Goal: Task Accomplishment & Management: Manage account settings

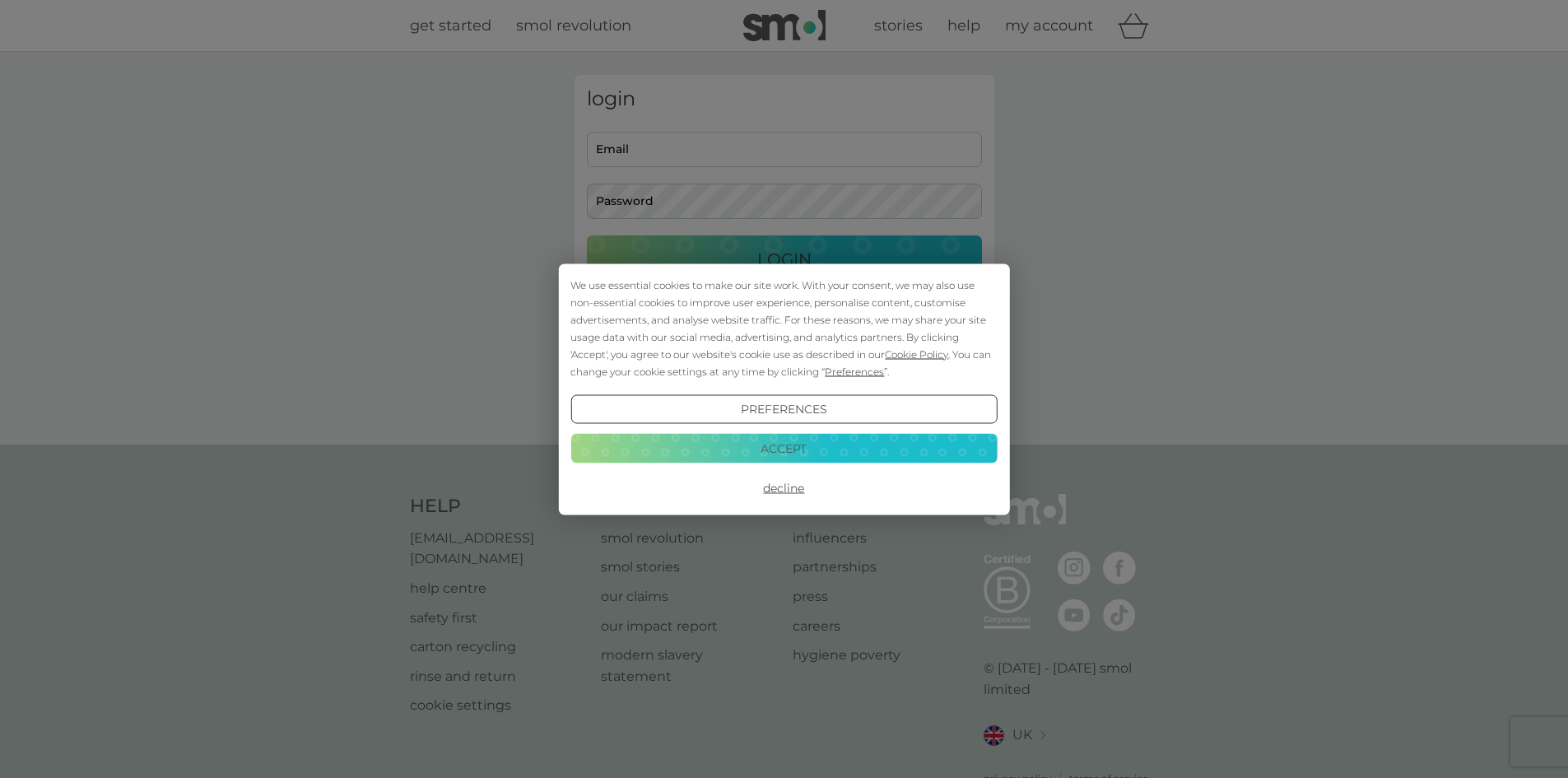
type input "[EMAIL_ADDRESS][DOMAIN_NAME]"
click at [791, 452] on button "Accept" at bounding box center [784, 448] width 427 height 30
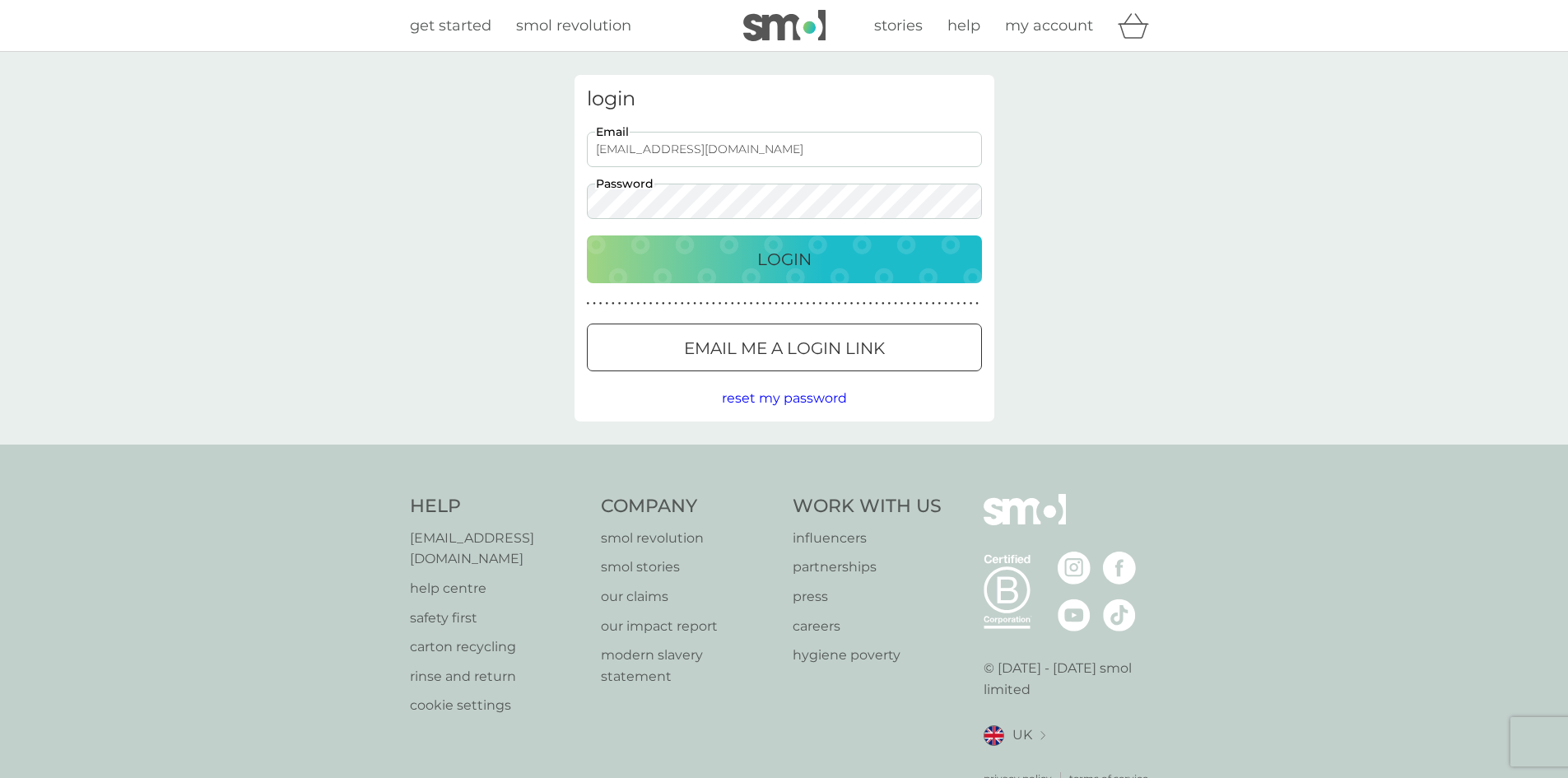
click at [731, 283] on div "login [EMAIL_ADDRESS][DOMAIN_NAME] Email Password Login ● ● ● ● ● ● ● ● ● ● ● ●…" at bounding box center [785, 248] width 420 height 347
click at [720, 260] on div "Login" at bounding box center [784, 259] width 362 height 27
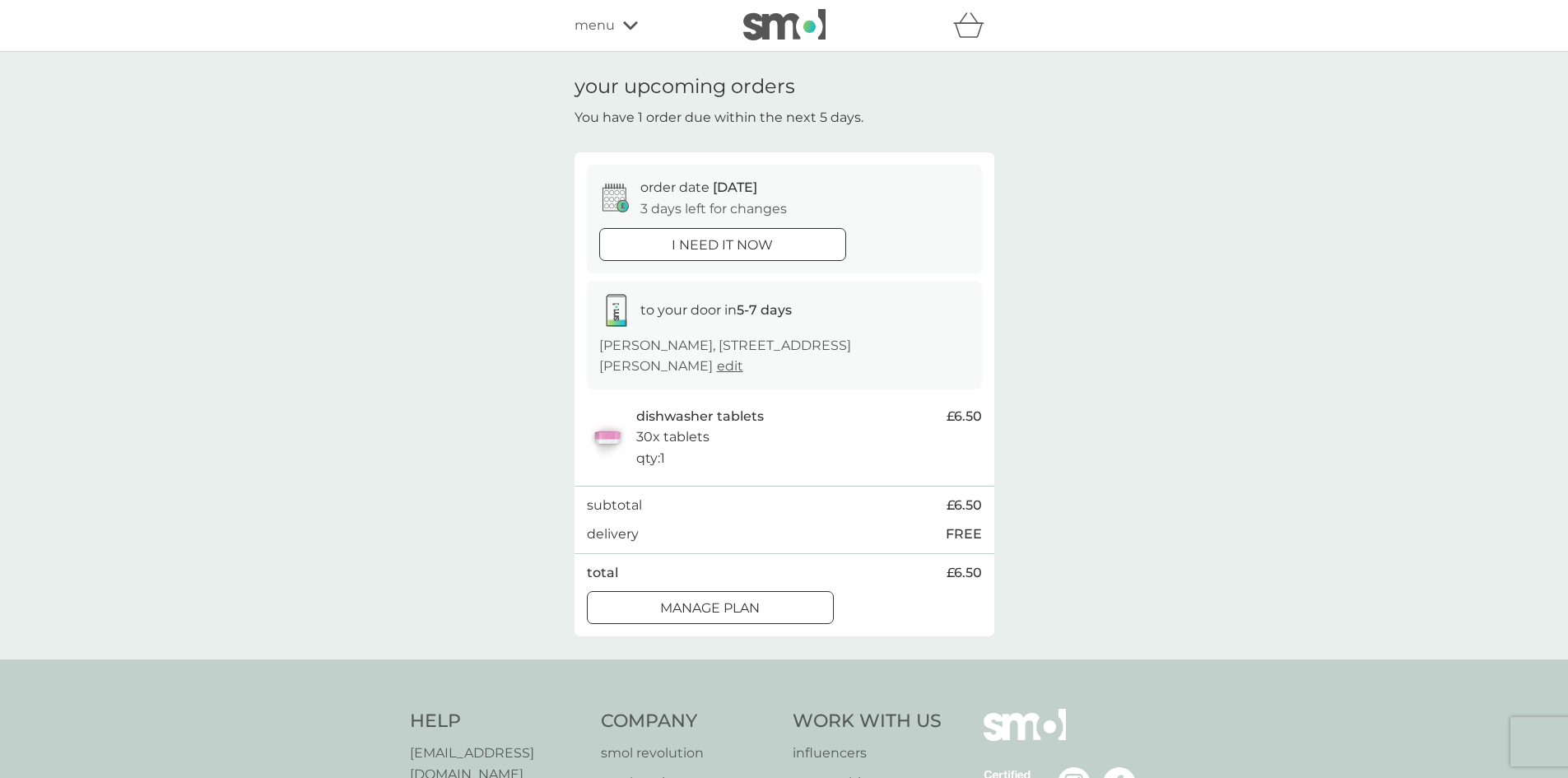
click at [697, 613] on div at bounding box center [710, 608] width 59 height 17
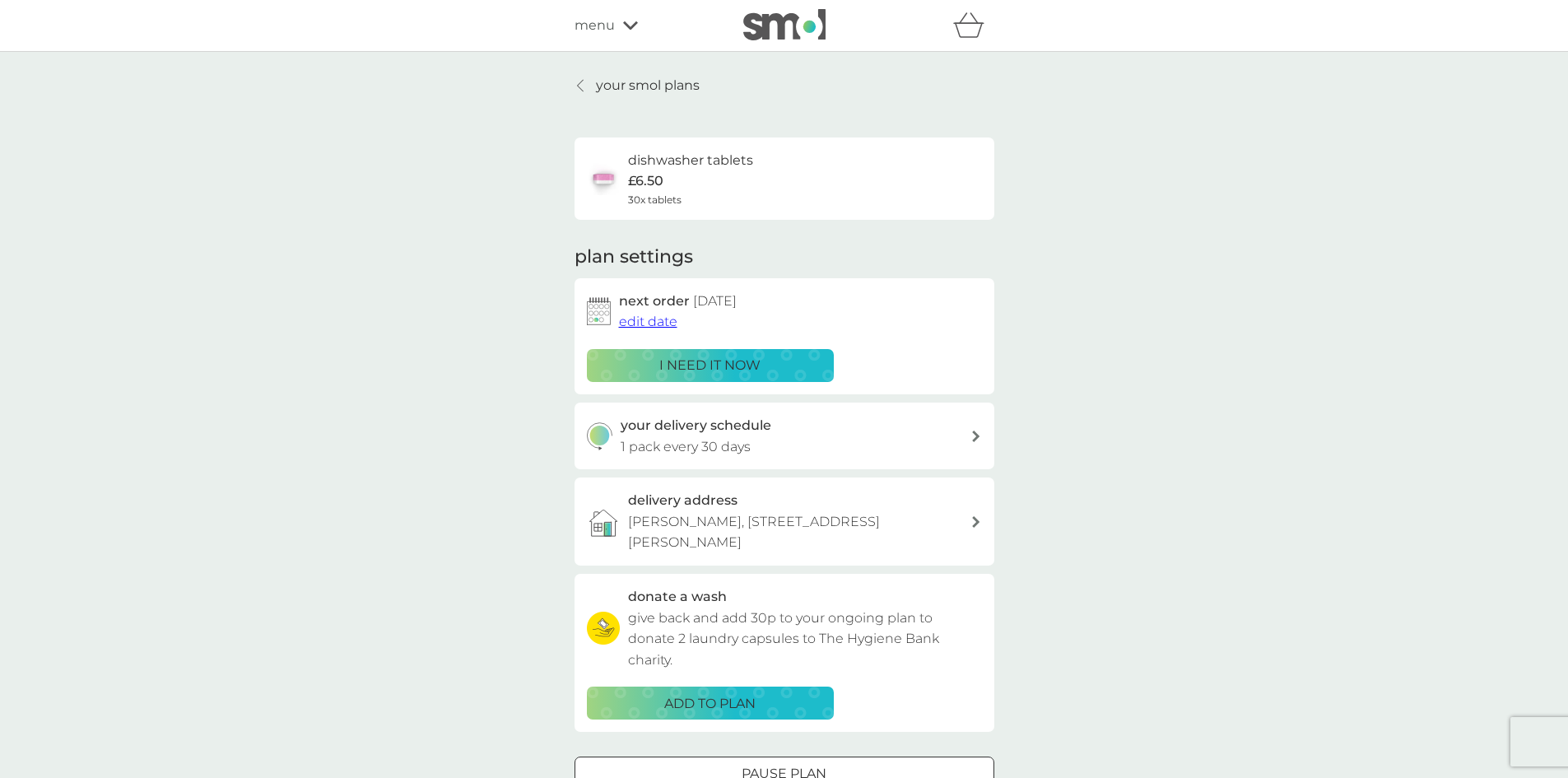
click at [659, 316] on span "edit date" at bounding box center [649, 321] width 58 height 15
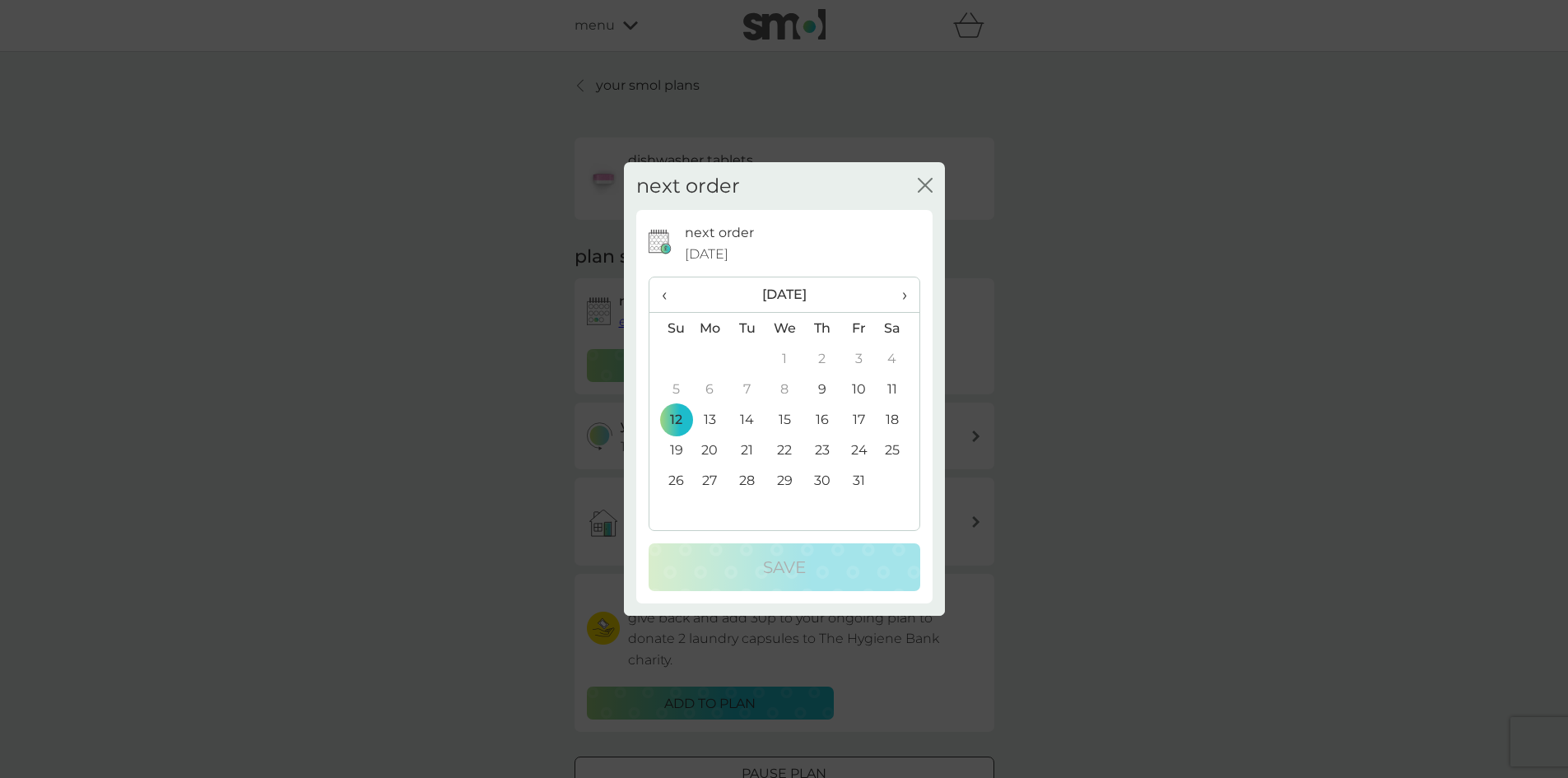
click at [845, 478] on td "31" at bounding box center [859, 481] width 37 height 31
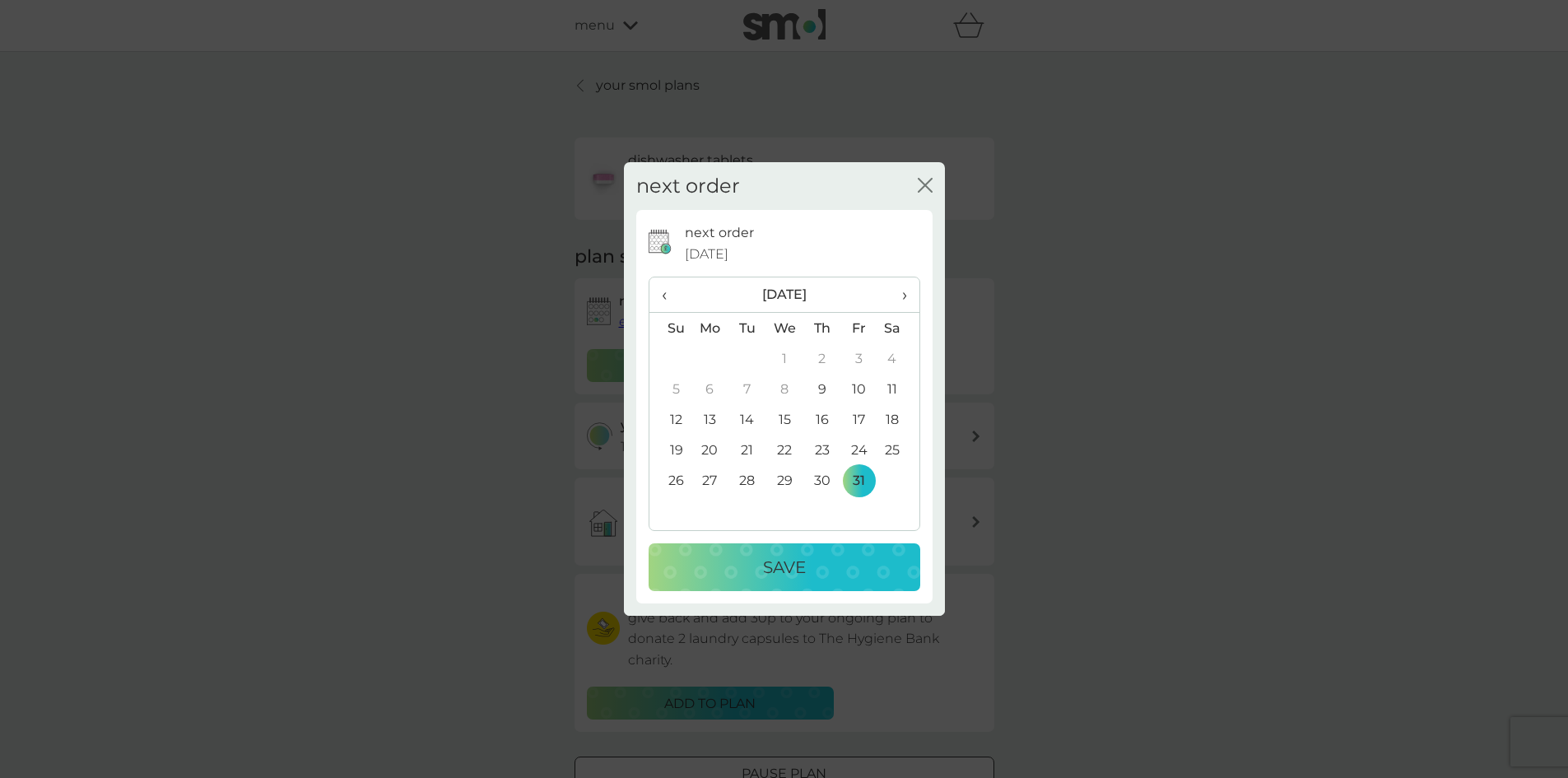
click at [837, 576] on div "Save" at bounding box center [784, 567] width 239 height 27
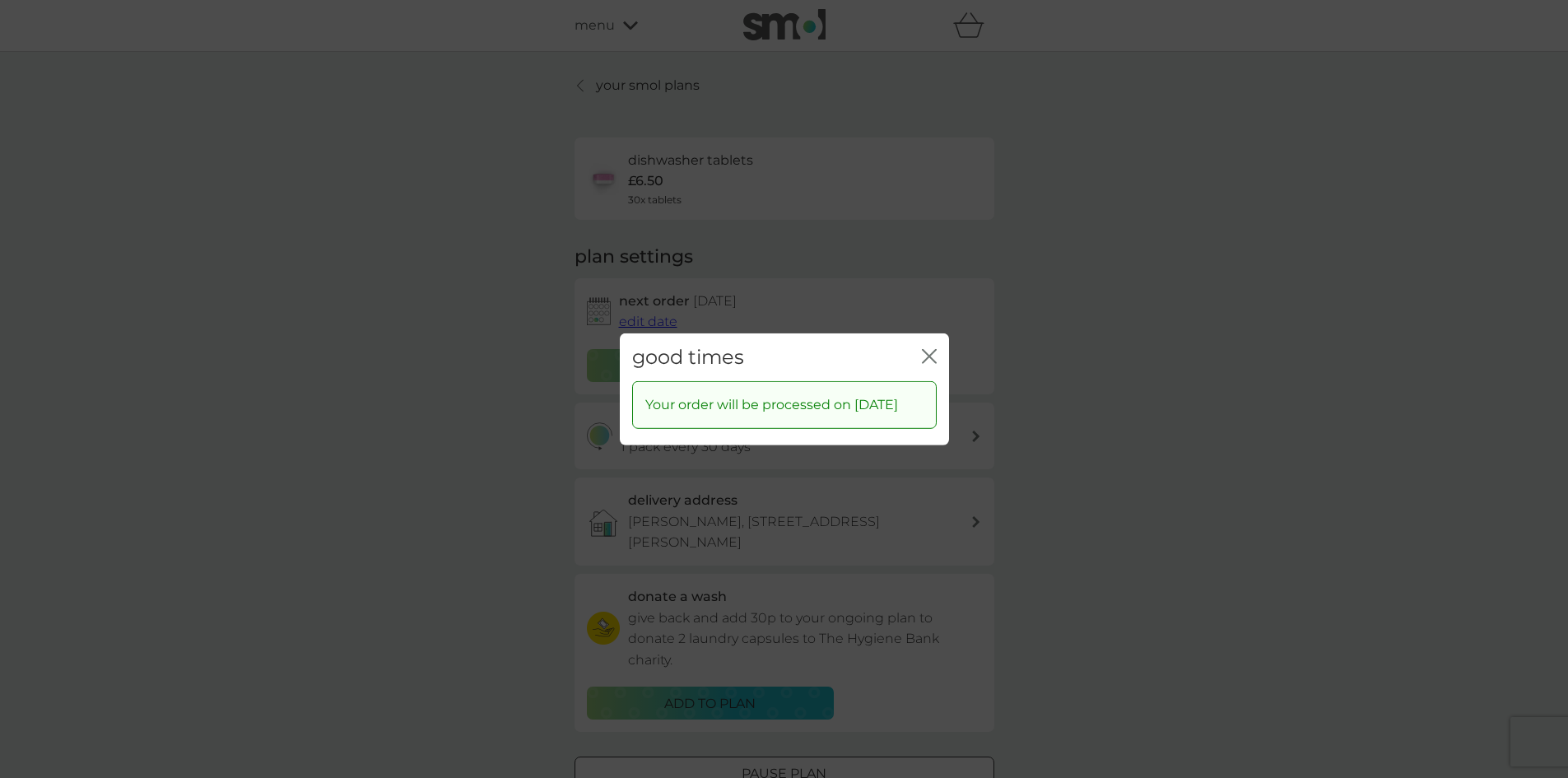
click at [925, 349] on icon "close" at bounding box center [926, 355] width 7 height 13
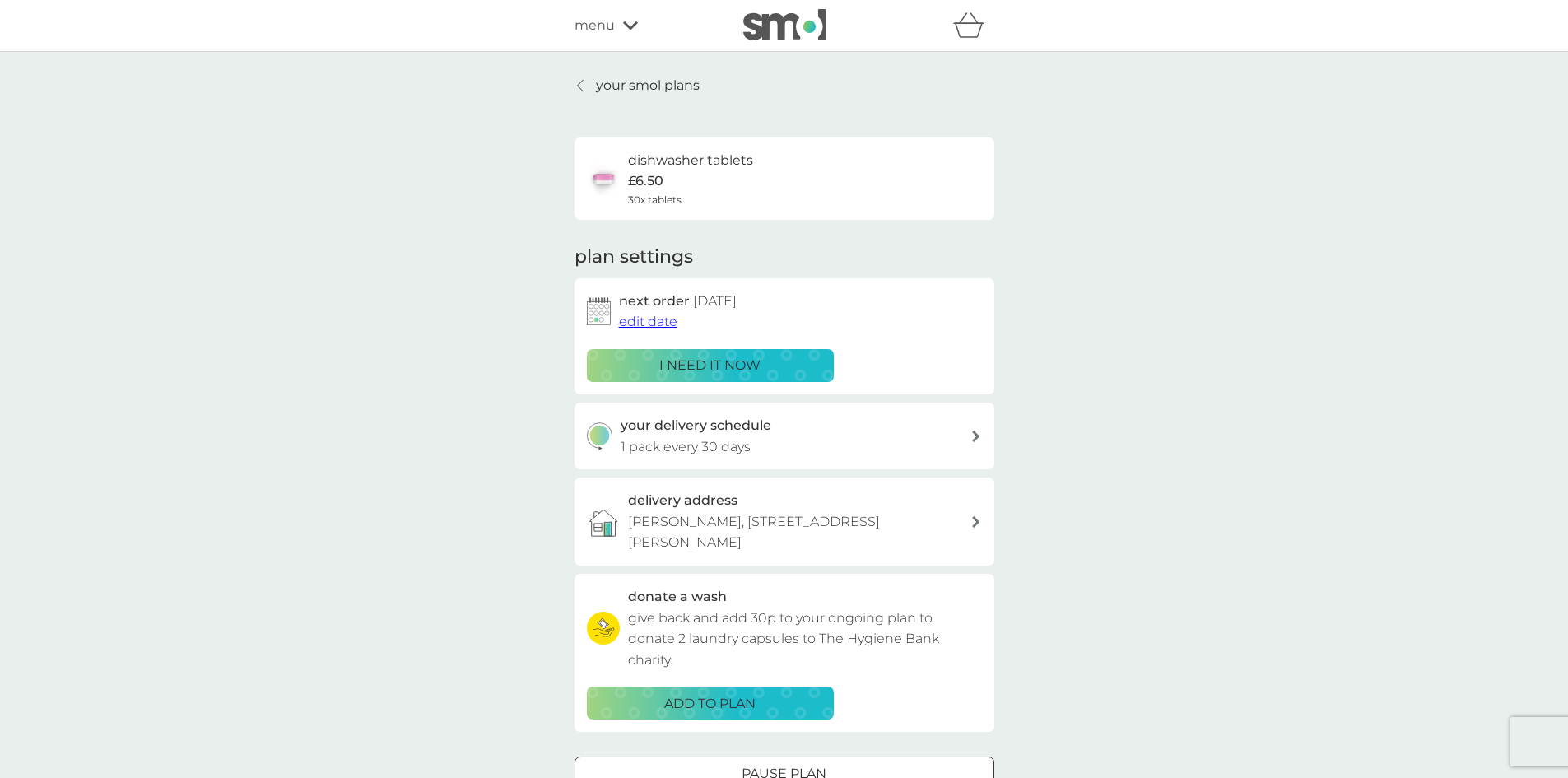
click at [665, 88] on p "your smol plans" at bounding box center [648, 85] width 104 height 21
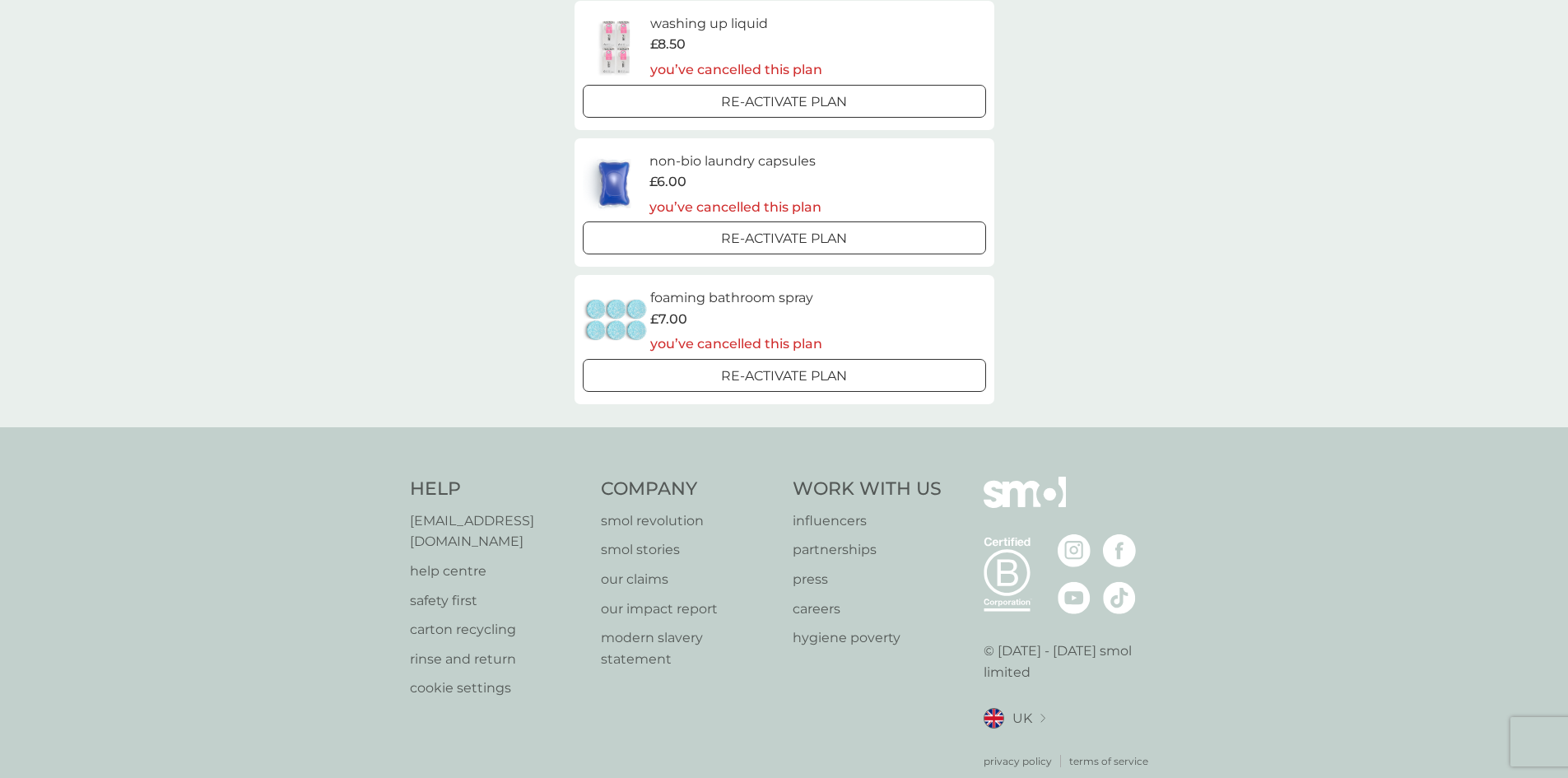
scroll to position [910, 0]
